Goal: Navigation & Orientation: Find specific page/section

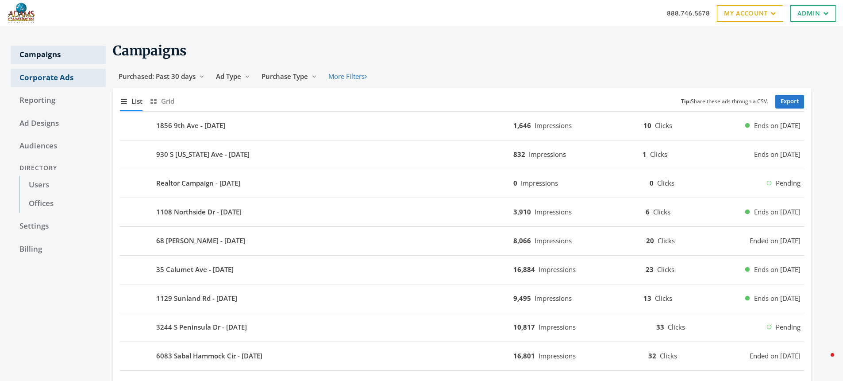
click at [46, 80] on link "Corporate Ads" at bounding box center [58, 78] width 95 height 19
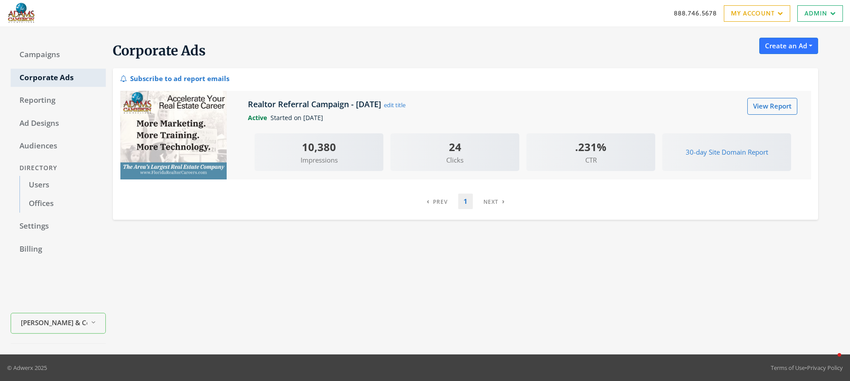
drag, startPoint x: 146, startPoint y: 113, endPoint x: 153, endPoint y: 107, distance: 9.1
click at [146, 113] on img at bounding box center [173, 135] width 106 height 89
drag, startPoint x: 166, startPoint y: 125, endPoint x: 228, endPoint y: 132, distance: 61.9
click at [167, 125] on img at bounding box center [173, 135] width 106 height 89
click at [756, 108] on link "View Report" at bounding box center [772, 106] width 50 height 16
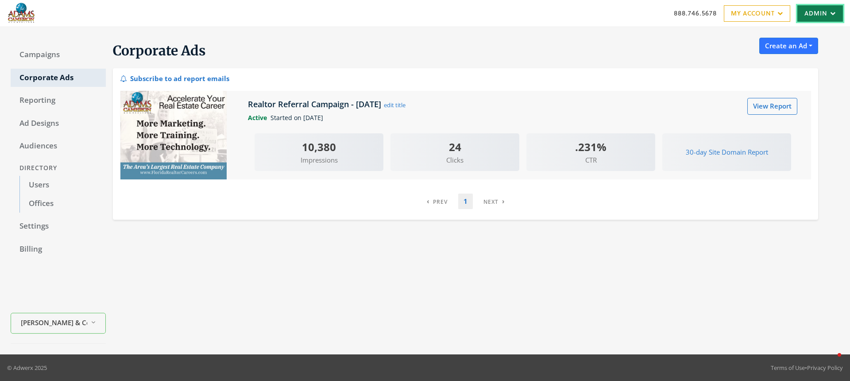
click at [810, 17] on link "Admin" at bounding box center [820, 13] width 46 height 16
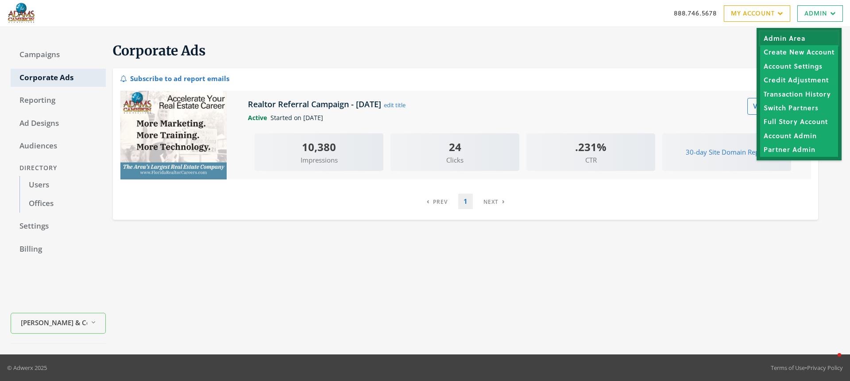
click at [787, 35] on link "Admin Area" at bounding box center [799, 38] width 78 height 14
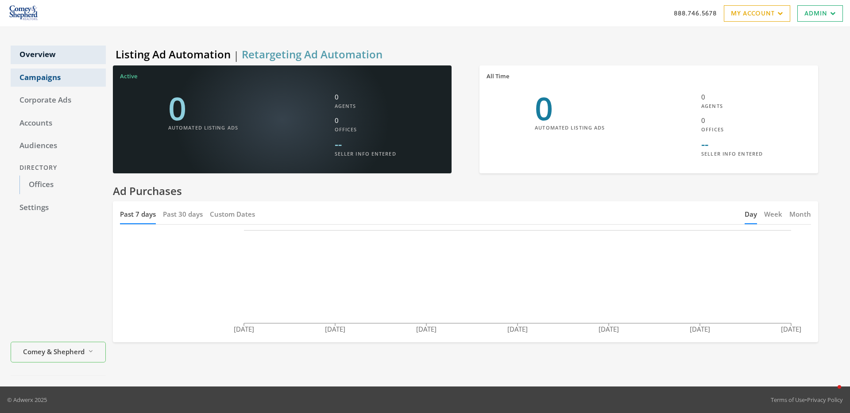
click at [36, 78] on link "Campaigns" at bounding box center [58, 78] width 95 height 19
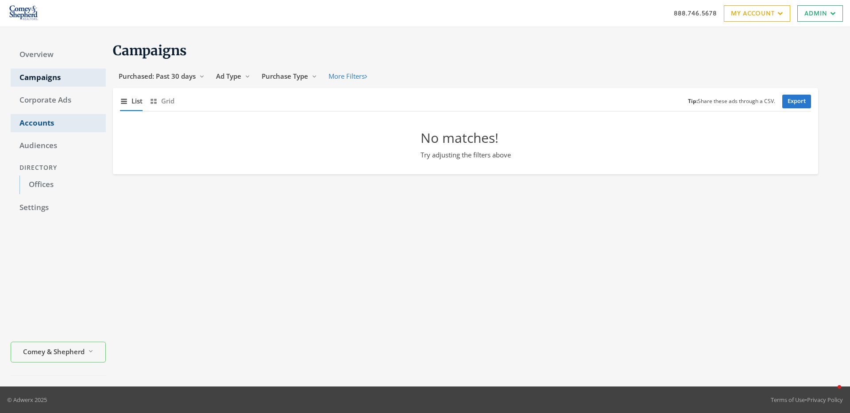
click at [45, 130] on link "Accounts" at bounding box center [58, 123] width 95 height 19
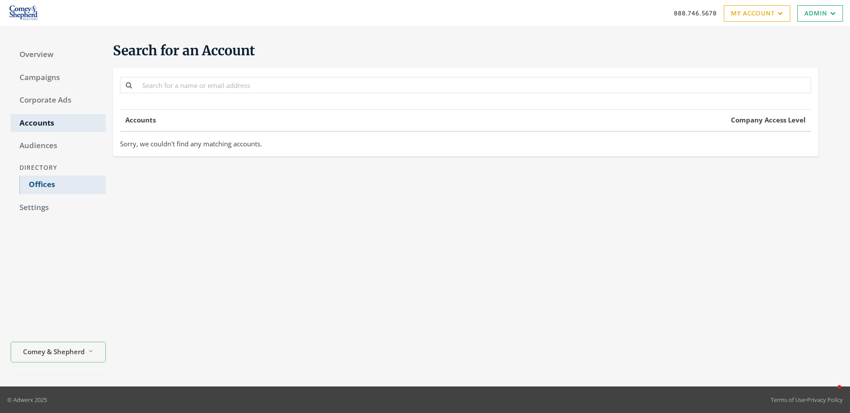
click at [41, 186] on link "Offices" at bounding box center [62, 185] width 86 height 19
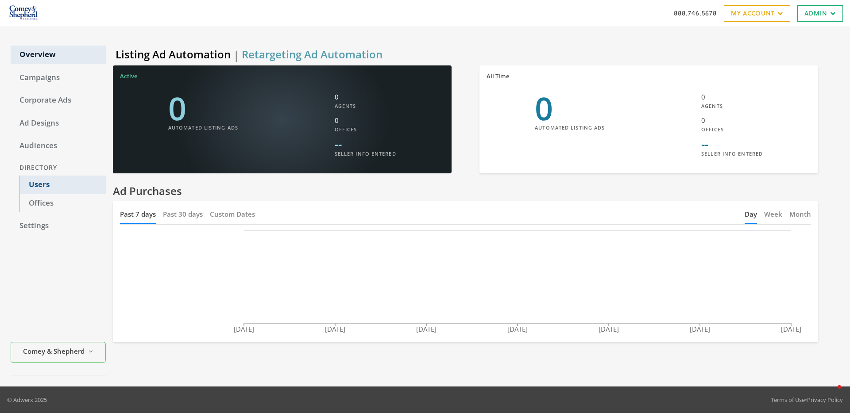
click at [41, 186] on link "Users" at bounding box center [62, 185] width 86 height 19
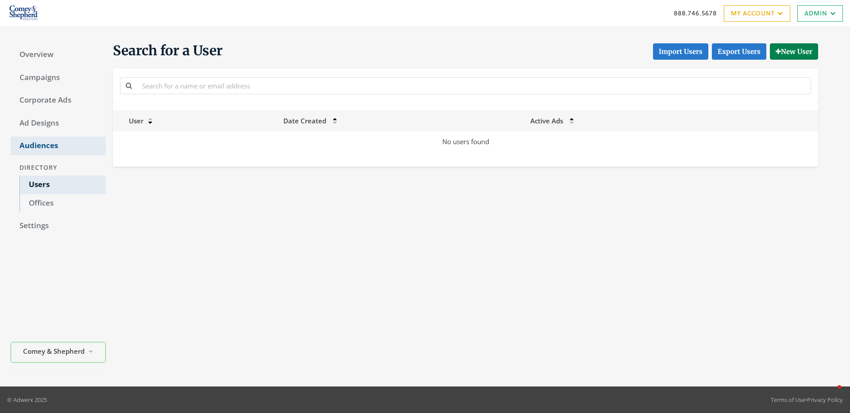
click at [45, 147] on link "Audiences" at bounding box center [58, 146] width 95 height 19
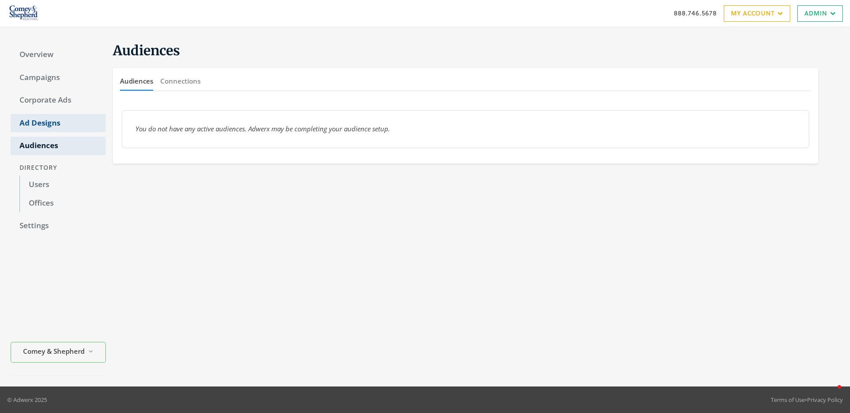
click at [46, 120] on link "Ad Designs" at bounding box center [58, 123] width 95 height 19
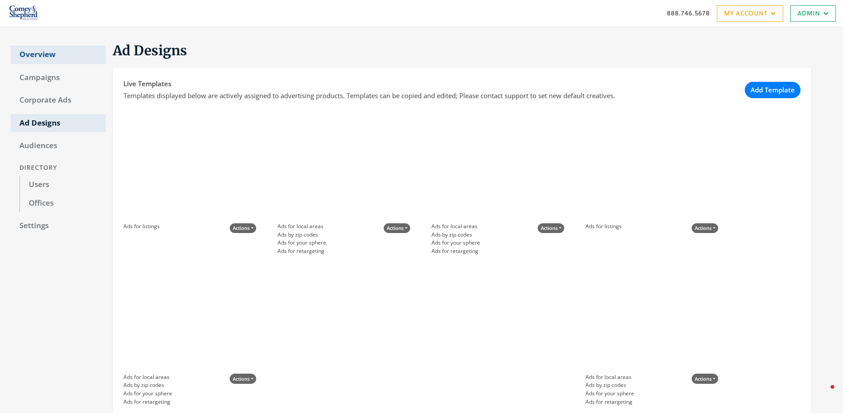
click at [30, 54] on link "Overview" at bounding box center [58, 55] width 95 height 19
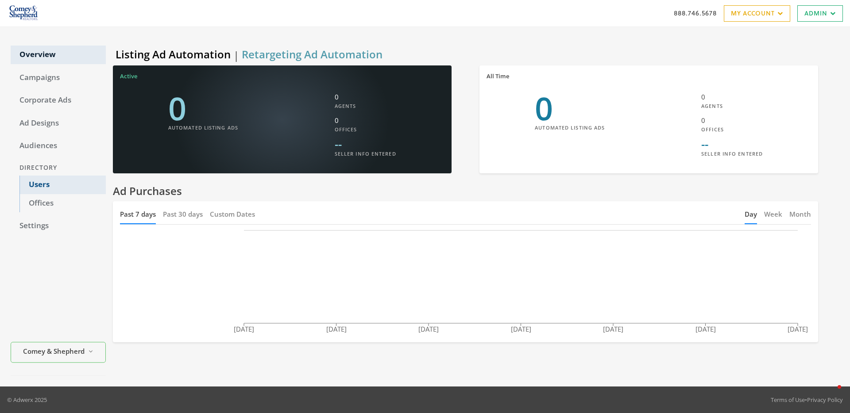
click at [46, 182] on link "Users" at bounding box center [62, 185] width 86 height 19
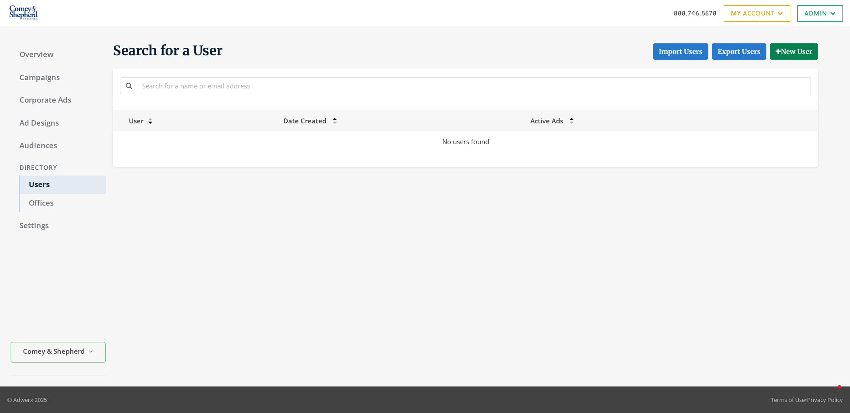
click at [465, 296] on div "Search for a User Import Users Export Users New User User Date Created Active A…" at bounding box center [472, 207] width 733 height 339
click at [24, 54] on link "Overview" at bounding box center [58, 55] width 95 height 19
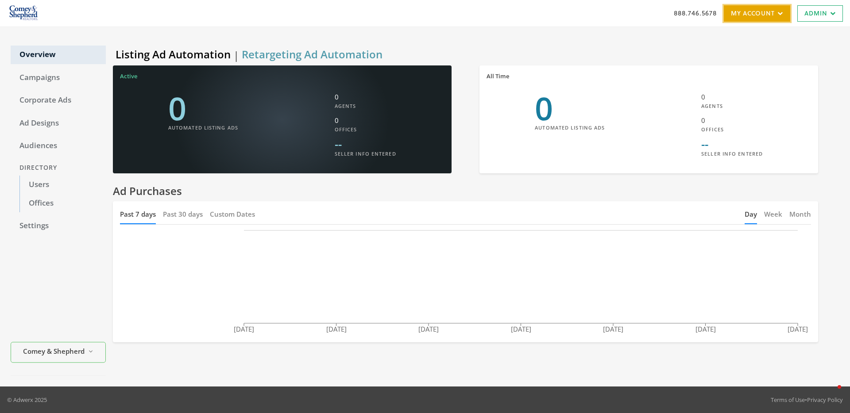
click at [752, 15] on link "My Account" at bounding box center [757, 13] width 66 height 16
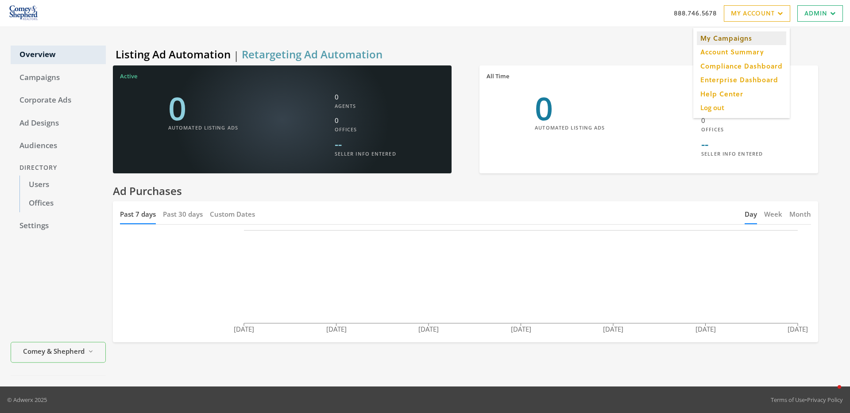
click at [742, 34] on link "My Campaigns" at bounding box center [741, 38] width 89 height 14
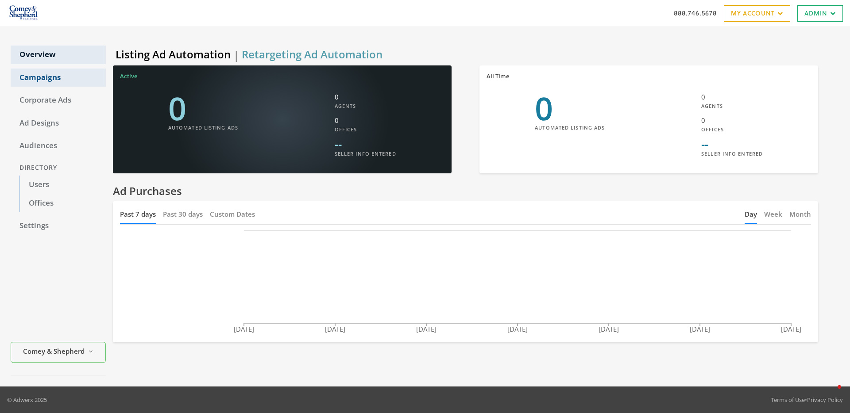
click at [36, 82] on link "Campaigns" at bounding box center [58, 78] width 95 height 19
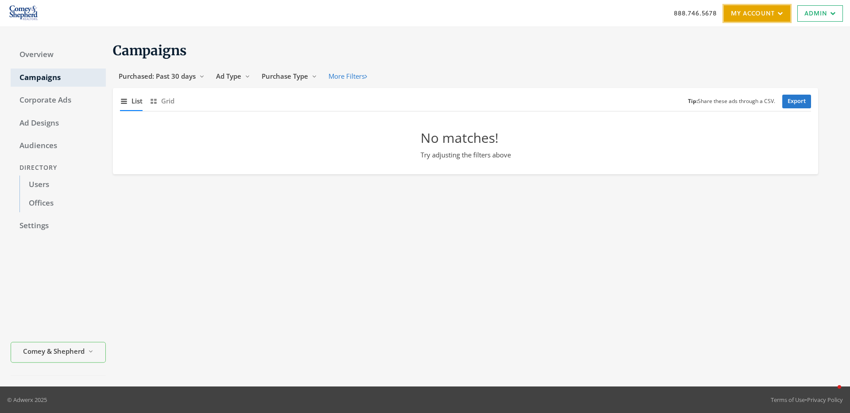
click at [747, 12] on link "My Account" at bounding box center [757, 13] width 66 height 16
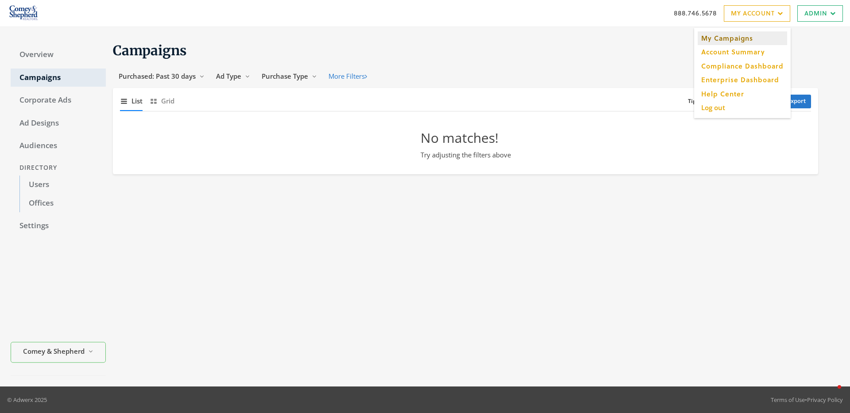
click at [740, 37] on link "My Campaigns" at bounding box center [742, 38] width 89 height 14
